Goal: Transaction & Acquisition: Subscribe to service/newsletter

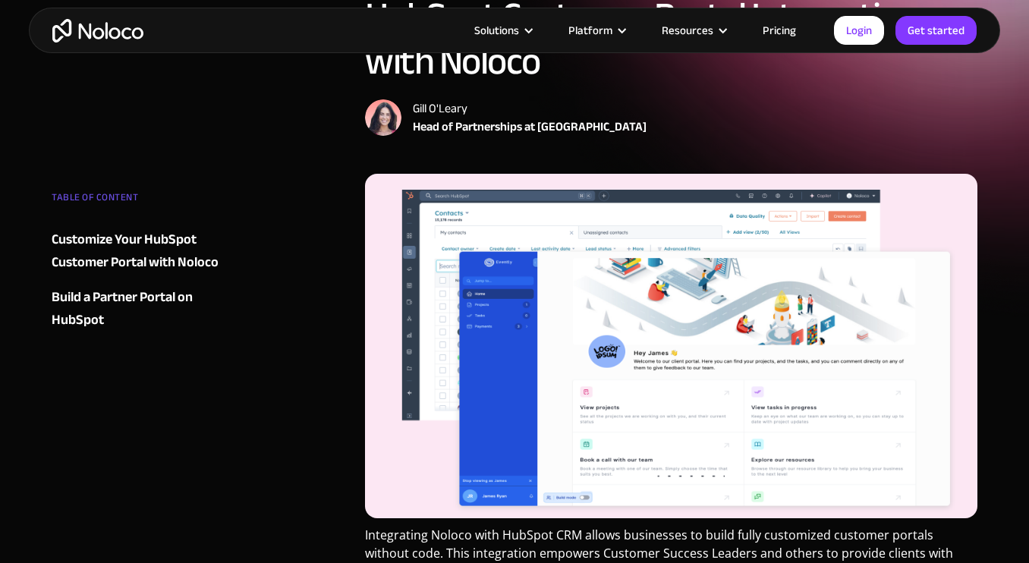
click at [773, 28] on link "Pricing" at bounding box center [778, 30] width 71 height 20
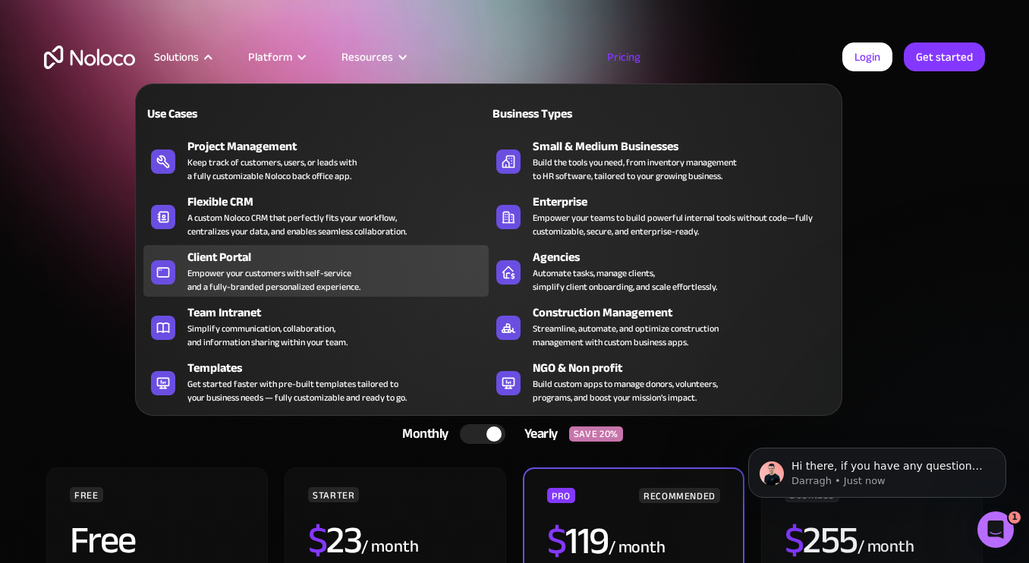
click at [280, 260] on div "Client Portal" at bounding box center [341, 257] width 308 height 18
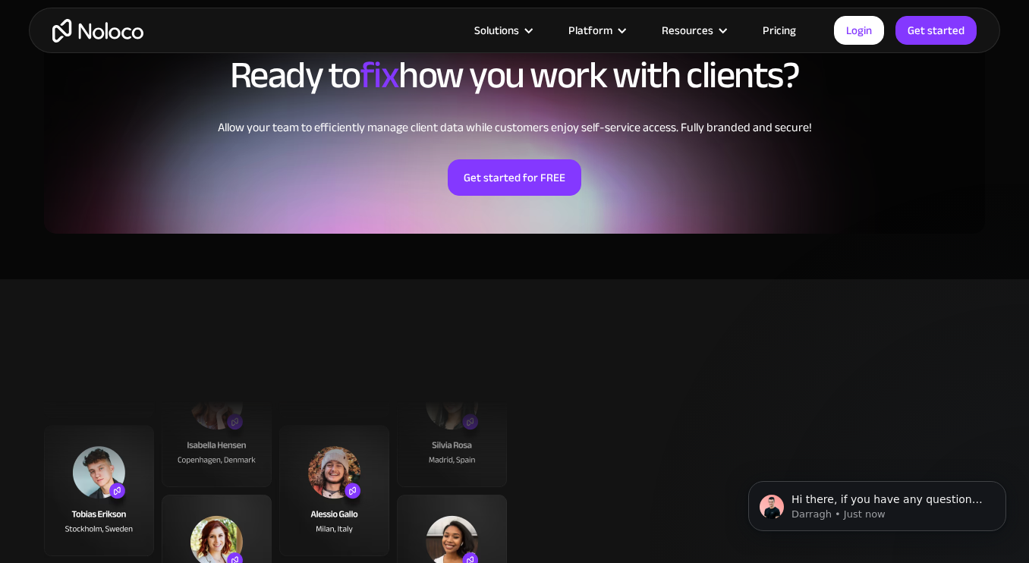
scroll to position [3513, 0]
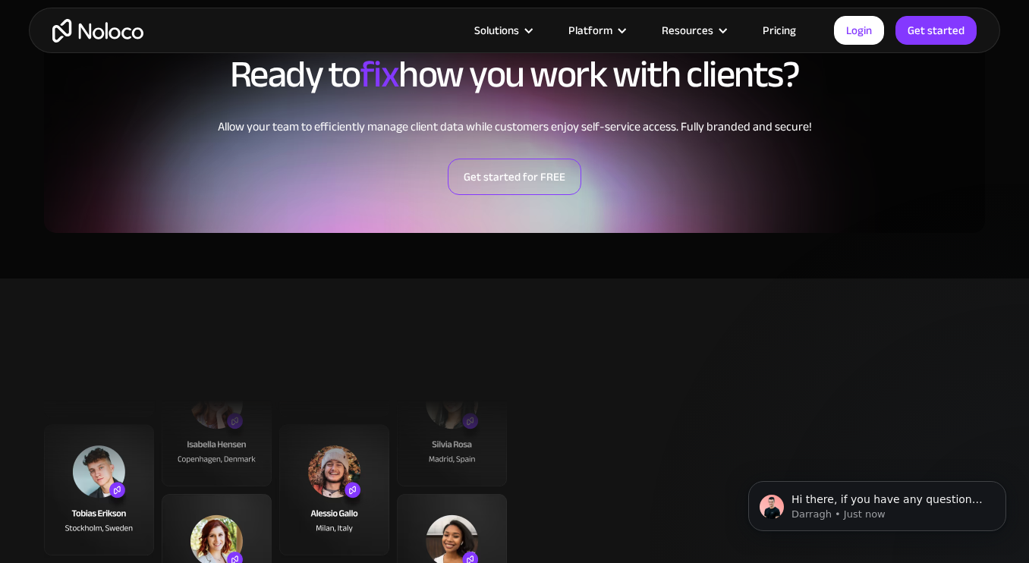
click at [502, 176] on link "Get started for FREE" at bounding box center [515, 177] width 134 height 36
